Goal: Task Accomplishment & Management: Manage account settings

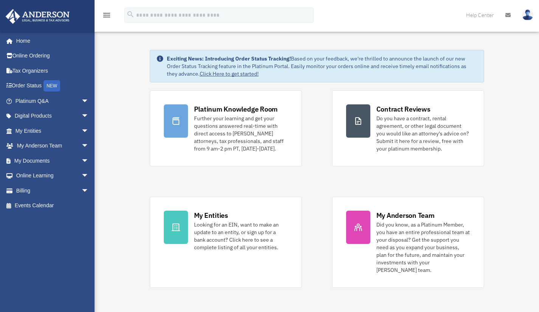
click at [81, 188] on span "arrow_drop_down" at bounding box center [88, 191] width 15 height 16
click at [60, 218] on link "Past Invoices" at bounding box center [56, 220] width 90 height 15
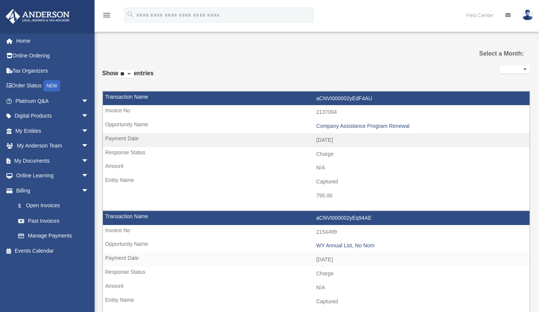
select select
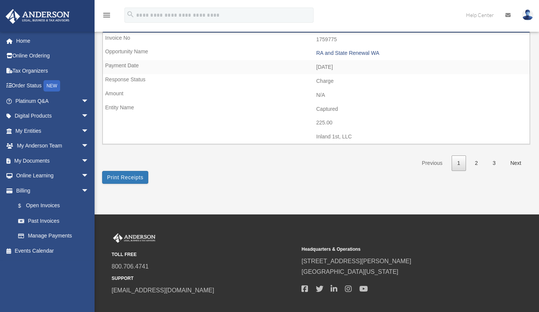
scroll to position [1181, 0]
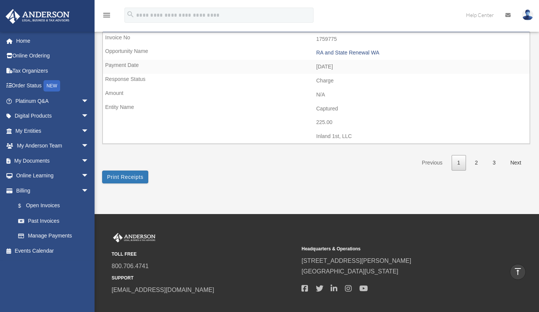
click at [475, 166] on link "2" at bounding box center [476, 163] width 14 height 16
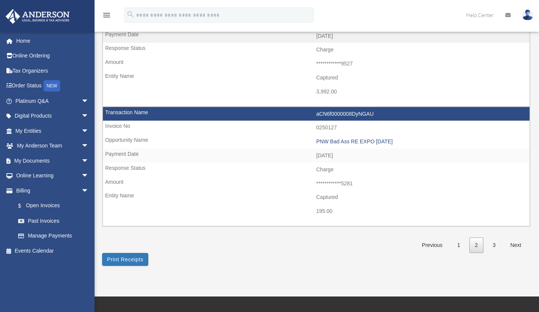
scroll to position [1193, 0]
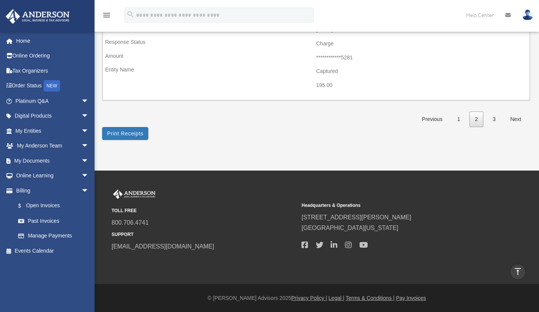
click at [457, 114] on link "1" at bounding box center [458, 120] width 14 height 16
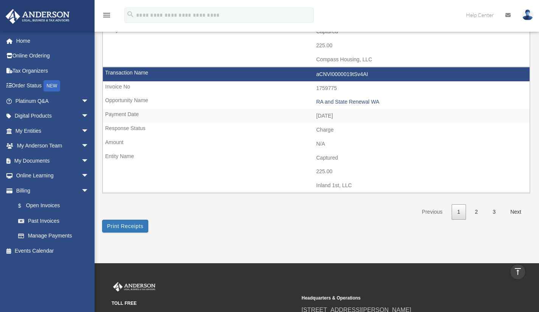
scroll to position [1136, 0]
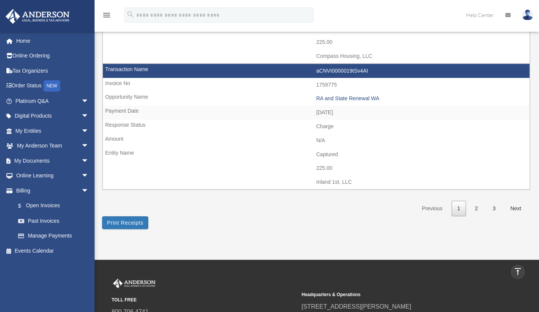
click at [479, 214] on link "2" at bounding box center [476, 209] width 14 height 16
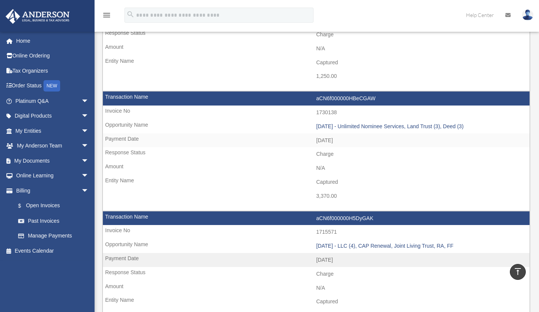
scroll to position [604, 0]
